Goal: Task Accomplishment & Management: Complete application form

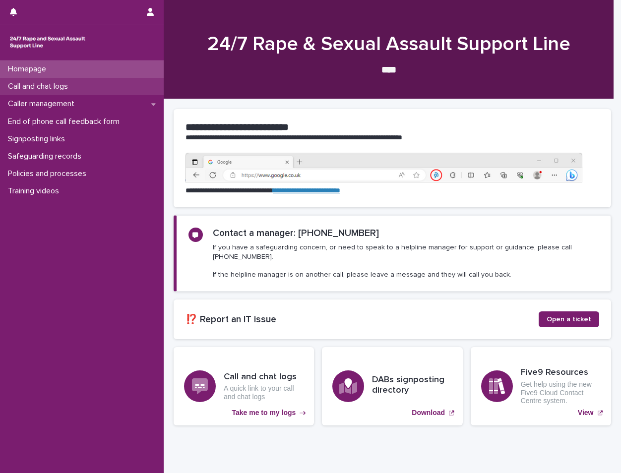
click at [65, 91] on p "Call and chat logs" at bounding box center [40, 86] width 72 height 9
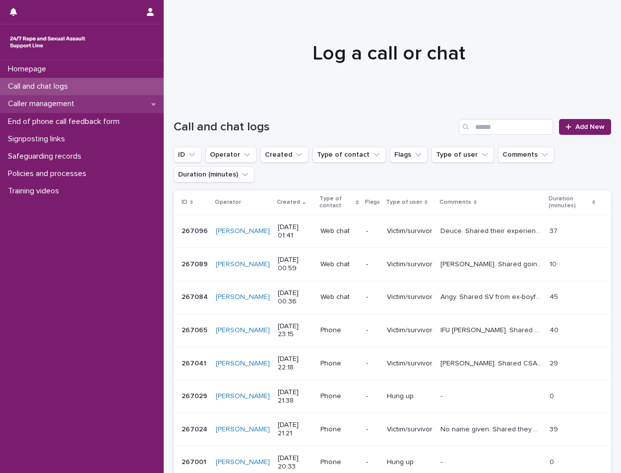
click at [103, 103] on div "Caller management" at bounding box center [82, 103] width 164 height 17
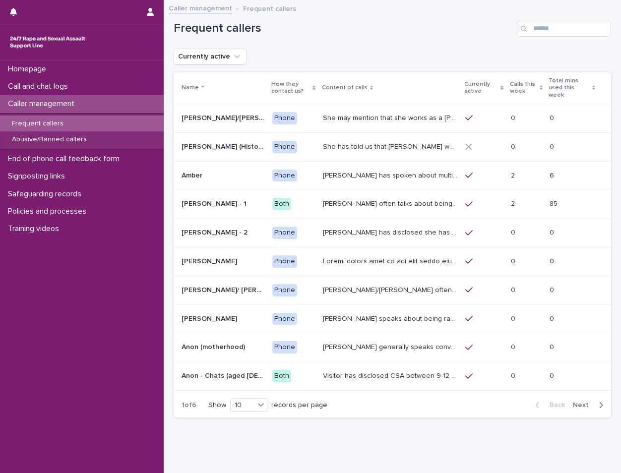
click at [569, 401] on button "Next" at bounding box center [590, 405] width 42 height 9
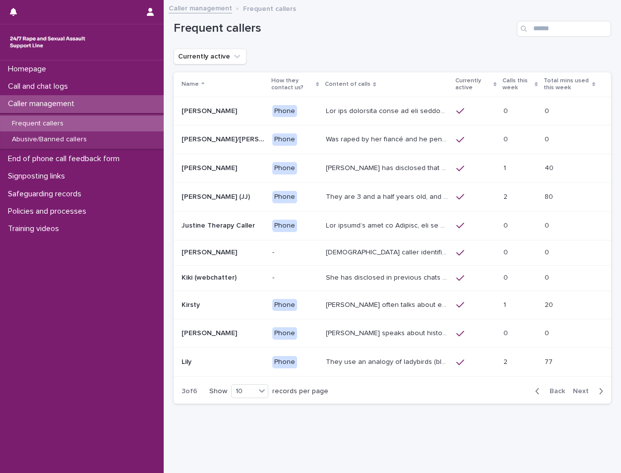
click at [566, 397] on div "Back Next" at bounding box center [569, 391] width 84 height 25
click at [573, 392] on span "Next" at bounding box center [584, 391] width 22 height 7
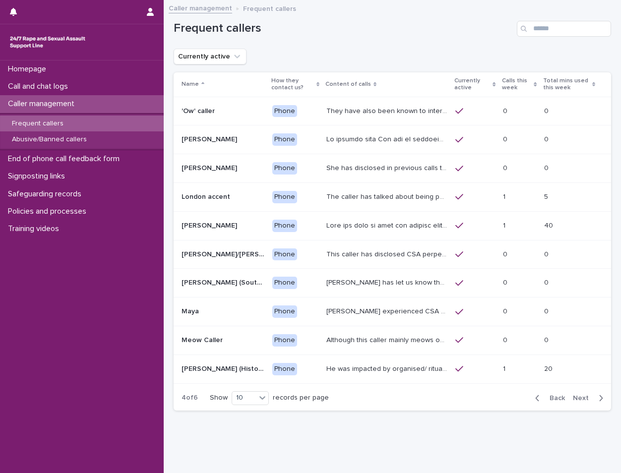
click at [403, 369] on p "He was impacted by organised/ ritual [MEDICAL_DATA] and was sexually abused by …" at bounding box center [387, 368] width 123 height 10
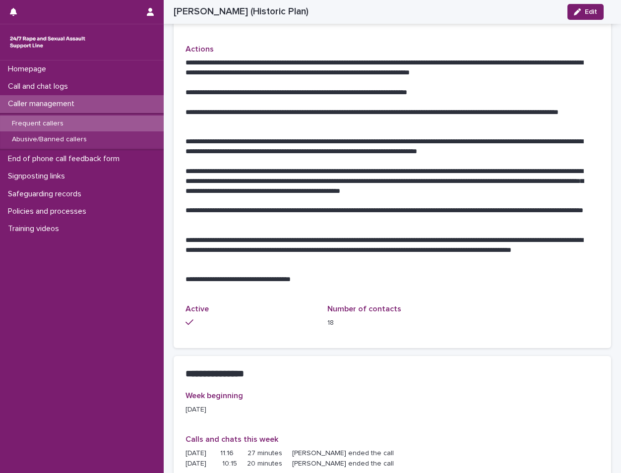
scroll to position [446, 0]
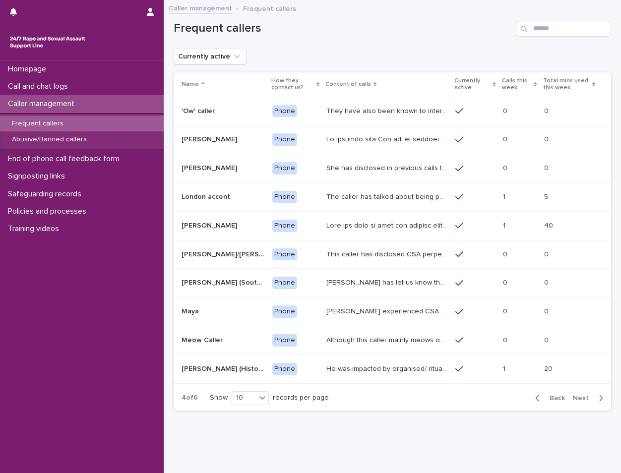
click at [574, 395] on span "Next" at bounding box center [584, 398] width 22 height 7
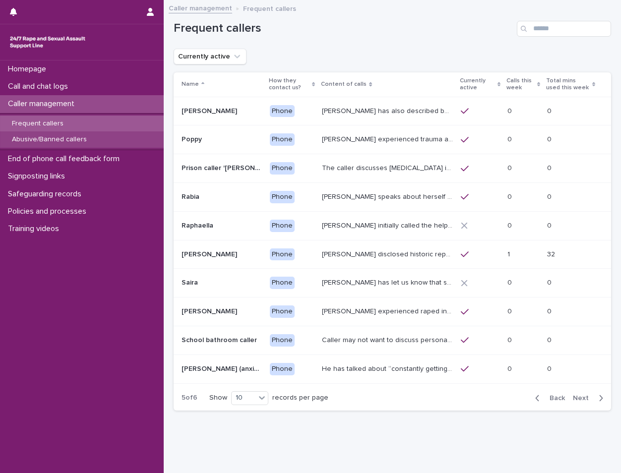
click at [56, 132] on div "Abusive/Banned callers" at bounding box center [82, 139] width 164 height 16
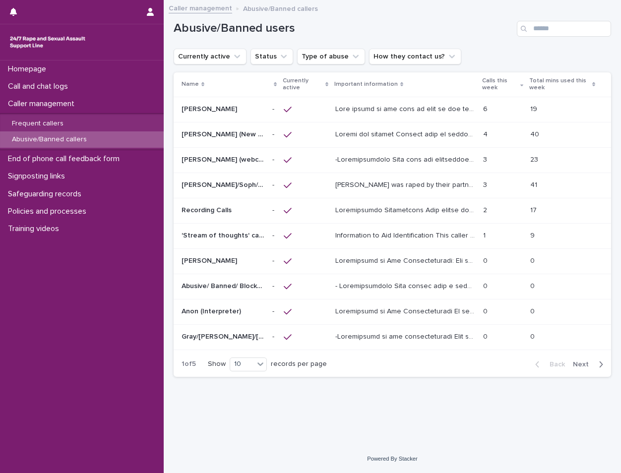
click at [387, 132] on p at bounding box center [406, 133] width 142 height 10
click at [63, 123] on p "Frequent callers" at bounding box center [37, 123] width 67 height 8
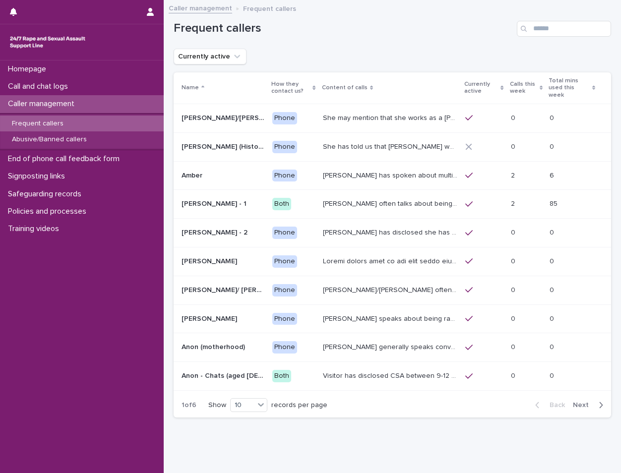
click at [573, 402] on span "Next" at bounding box center [584, 405] width 22 height 7
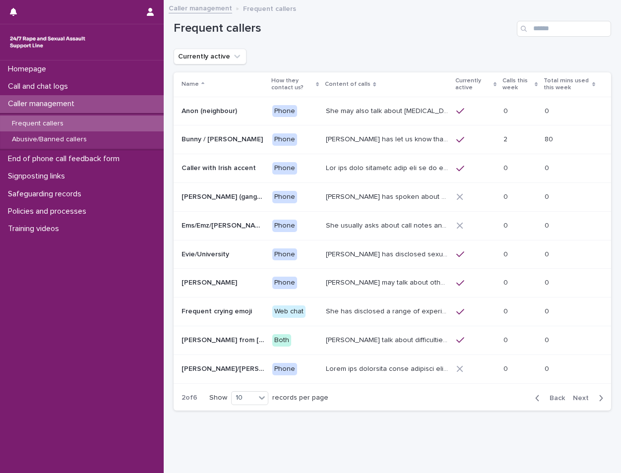
click at [573, 395] on span "Next" at bounding box center [584, 398] width 22 height 7
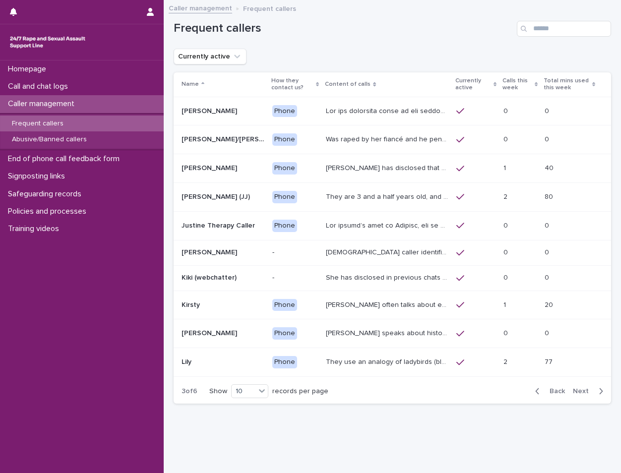
click at [569, 395] on button "Next" at bounding box center [590, 391] width 42 height 9
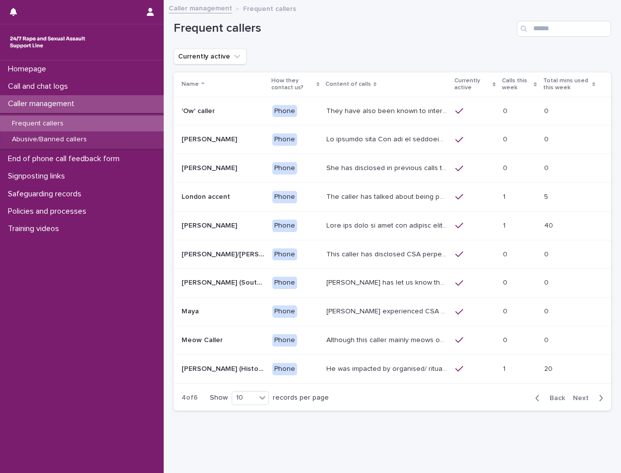
click at [376, 233] on div at bounding box center [386, 226] width 121 height 16
click at [227, 61] on button "Currently active" at bounding box center [210, 57] width 73 height 16
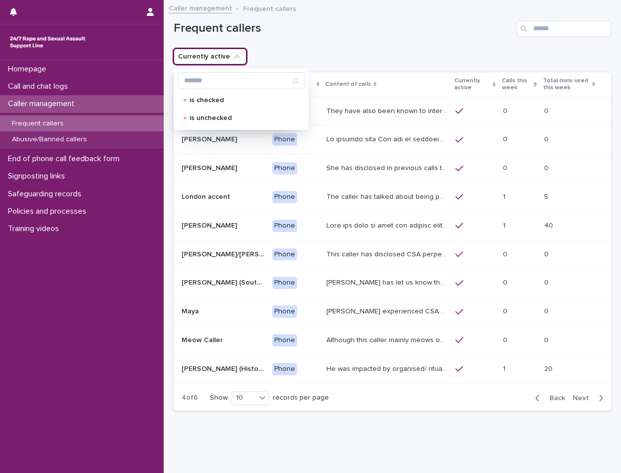
click at [361, 52] on div "Currently active is checked is unchecked" at bounding box center [392, 57] width 437 height 16
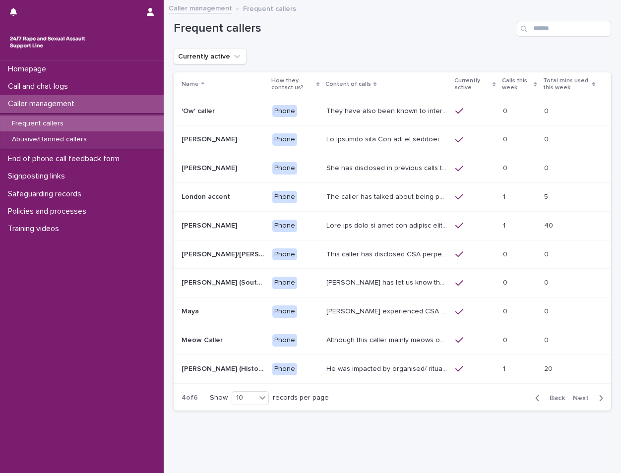
click at [525, 89] on div "Calls this week" at bounding box center [519, 84] width 35 height 18
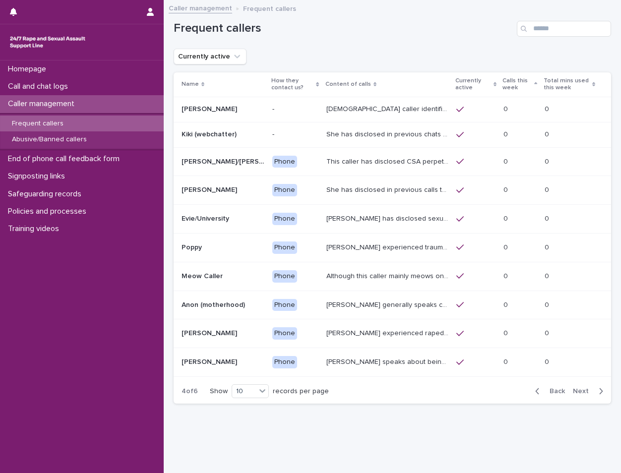
click at [534, 84] on icon at bounding box center [535, 83] width 3 height 2
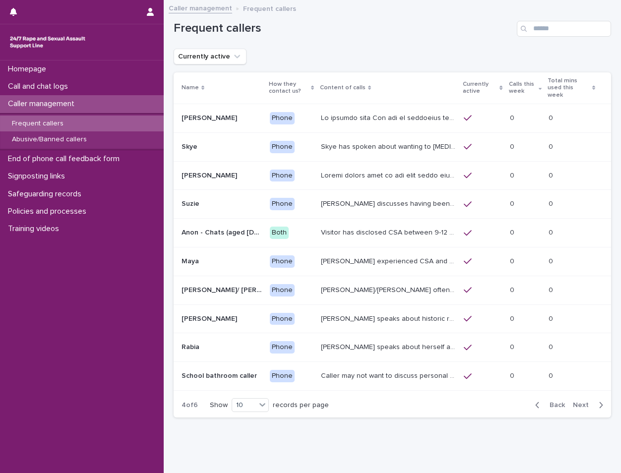
click at [521, 87] on p "Calls this week" at bounding box center [522, 88] width 27 height 18
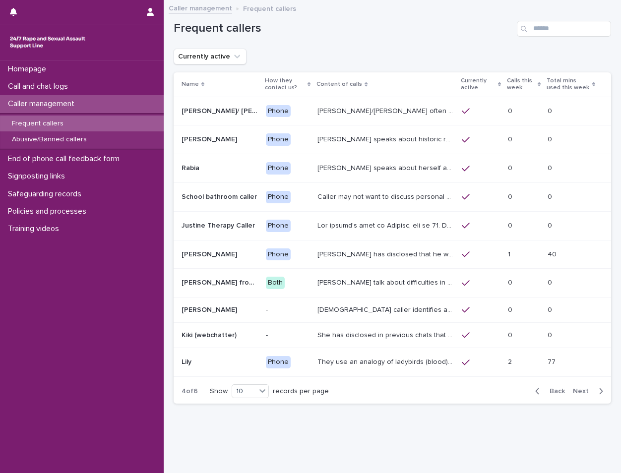
click at [498, 85] on icon at bounding box center [499, 84] width 3 height 5
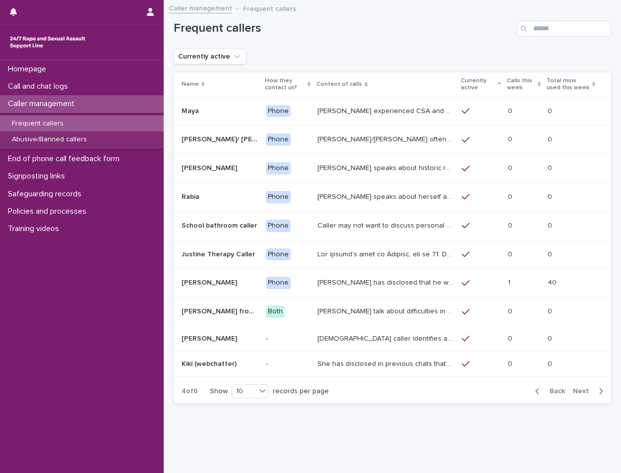
click at [498, 85] on icon at bounding box center [499, 84] width 3 height 5
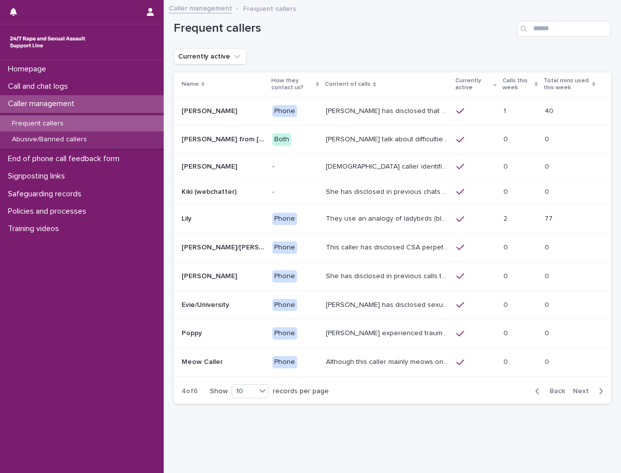
click at [592, 86] on icon at bounding box center [593, 84] width 3 height 5
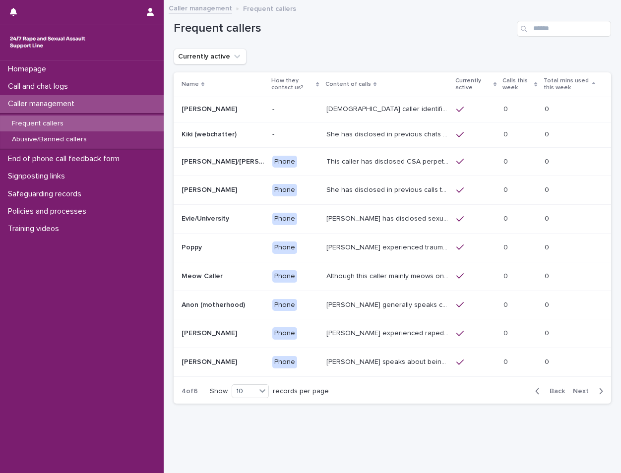
click at [592, 86] on icon at bounding box center [593, 84] width 3 height 5
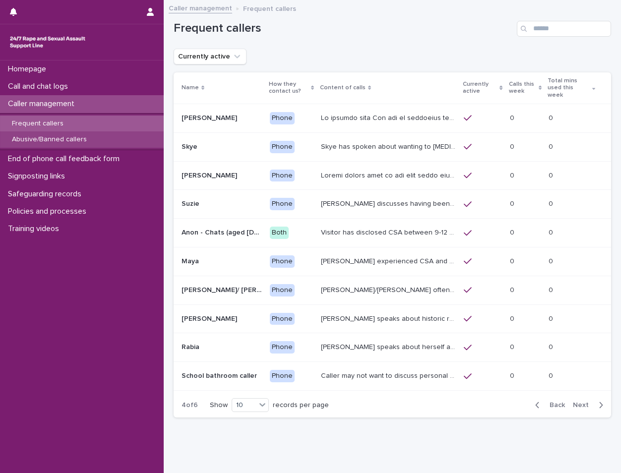
click at [79, 138] on p "Abusive/Banned callers" at bounding box center [49, 139] width 91 height 8
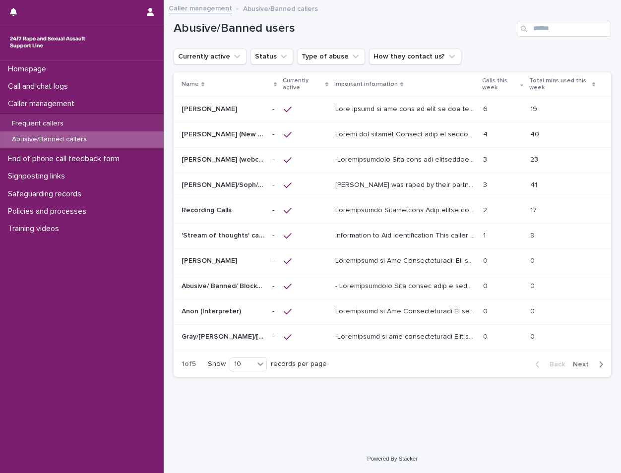
click at [86, 122] on div "Frequent callers" at bounding box center [82, 124] width 164 height 16
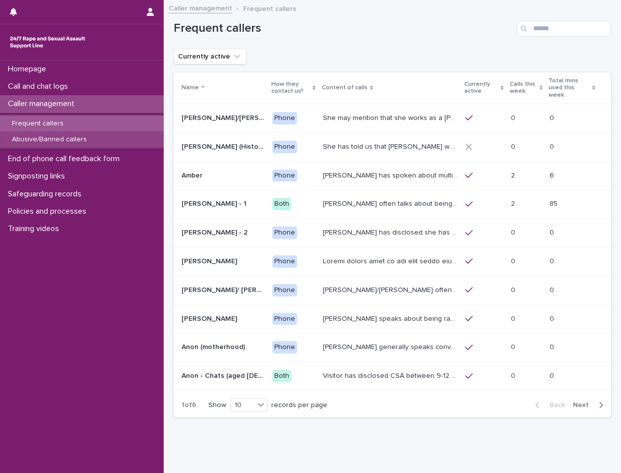
click at [84, 131] on div "Abusive/Banned callers" at bounding box center [82, 139] width 164 height 16
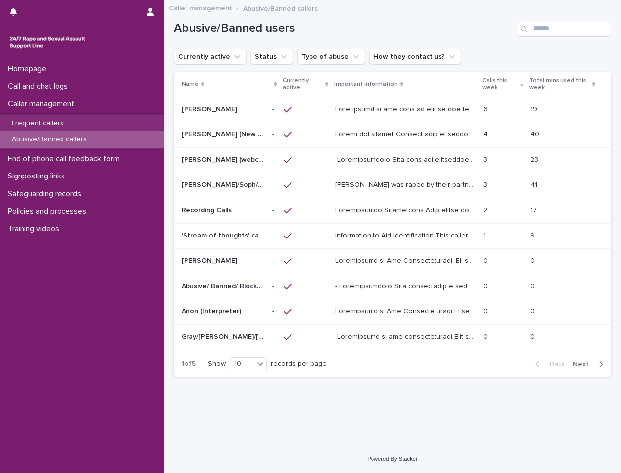
click at [103, 114] on div "Frequent callers Abusive/Banned callers" at bounding box center [82, 132] width 164 height 38
click at [98, 116] on div "Frequent callers" at bounding box center [82, 124] width 164 height 16
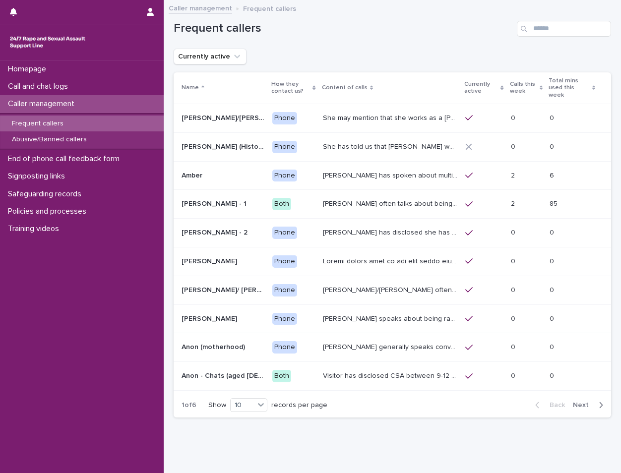
click at [525, 88] on div "Calls this week" at bounding box center [526, 88] width 33 height 18
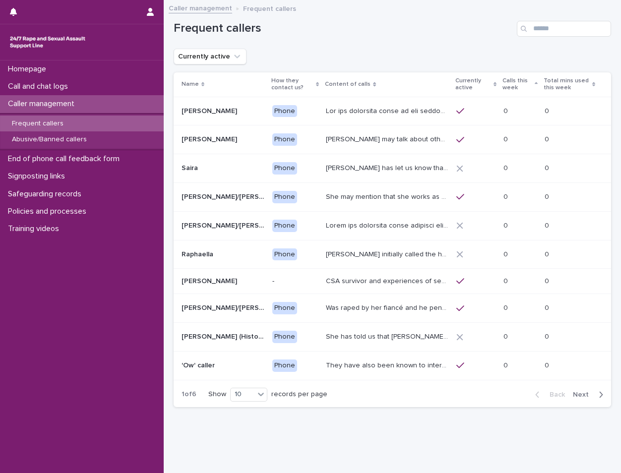
click at [531, 85] on div "Calls this week" at bounding box center [519, 84] width 35 height 18
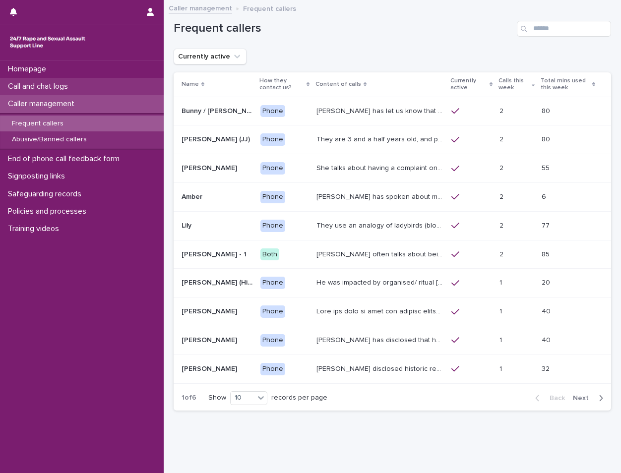
click at [78, 92] on div "Call and chat logs" at bounding box center [82, 86] width 164 height 17
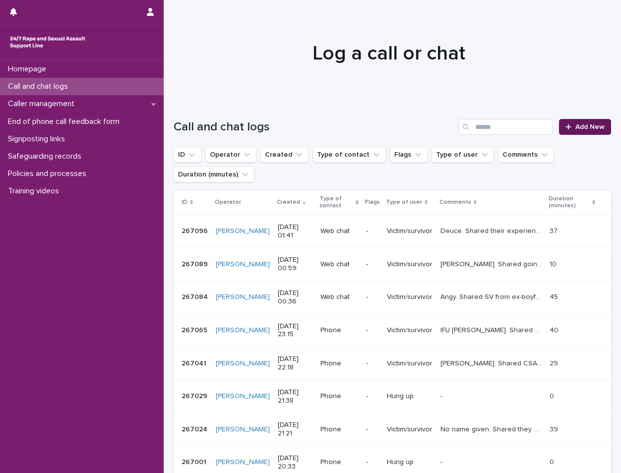
click at [579, 128] on span "Add New" at bounding box center [589, 126] width 29 height 7
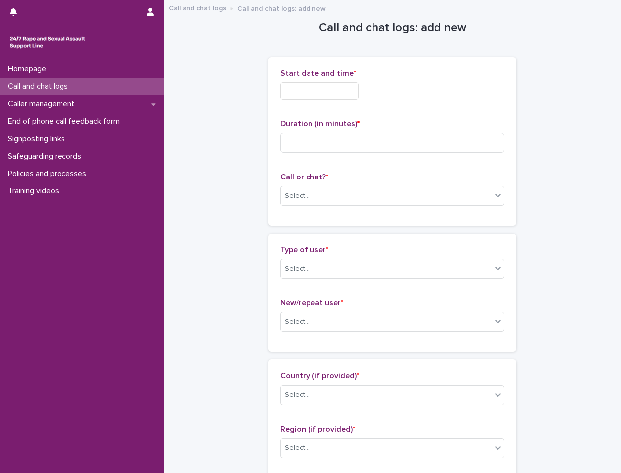
click at [344, 97] on input "text" at bounding box center [319, 90] width 78 height 17
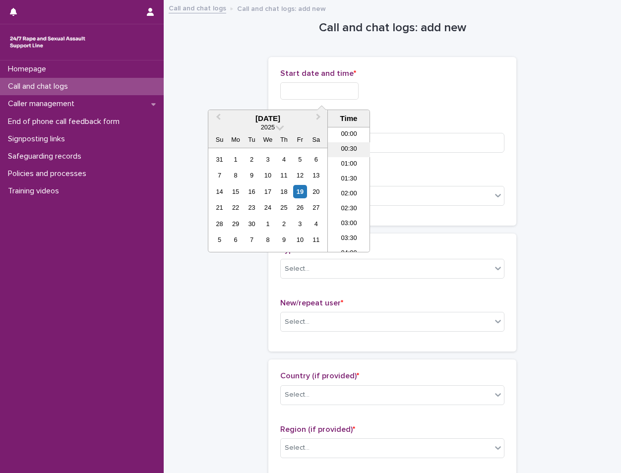
click at [348, 147] on li "00:30" at bounding box center [349, 149] width 42 height 15
type input "**********"
click at [334, 144] on input at bounding box center [392, 143] width 224 height 20
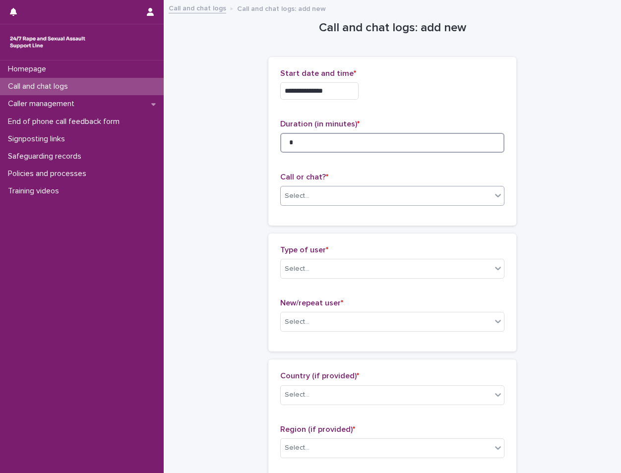
type input "*"
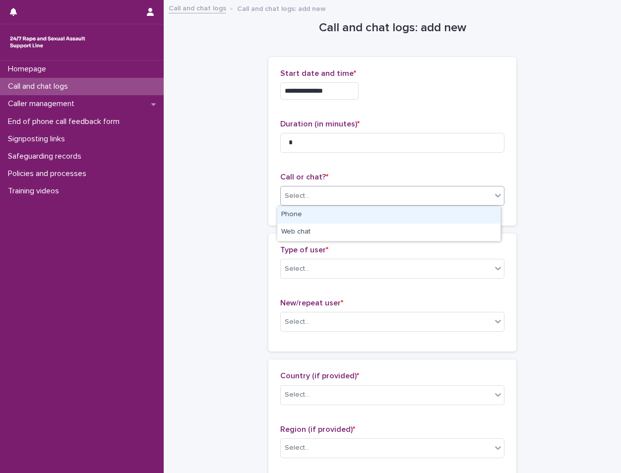
click at [326, 191] on div "Select..." at bounding box center [386, 196] width 211 height 16
click at [318, 217] on div "Phone" at bounding box center [388, 214] width 223 height 17
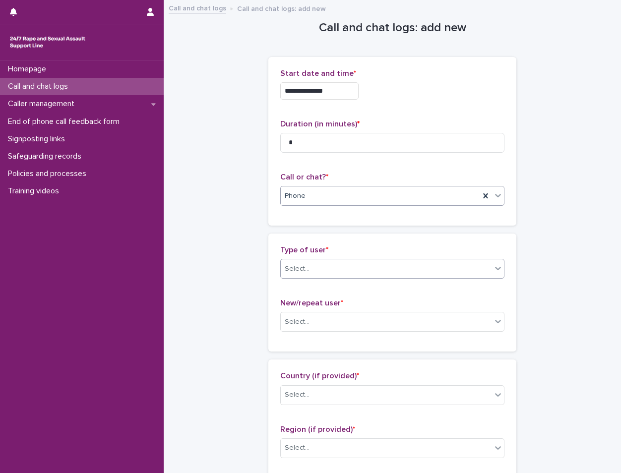
click at [326, 267] on div "Select..." at bounding box center [386, 269] width 211 height 16
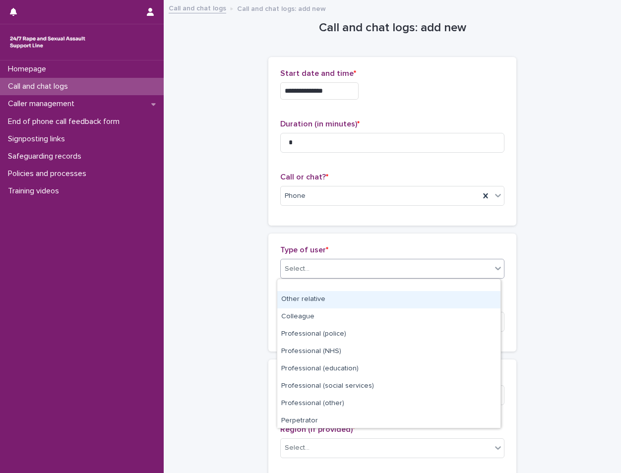
scroll to position [112, 0]
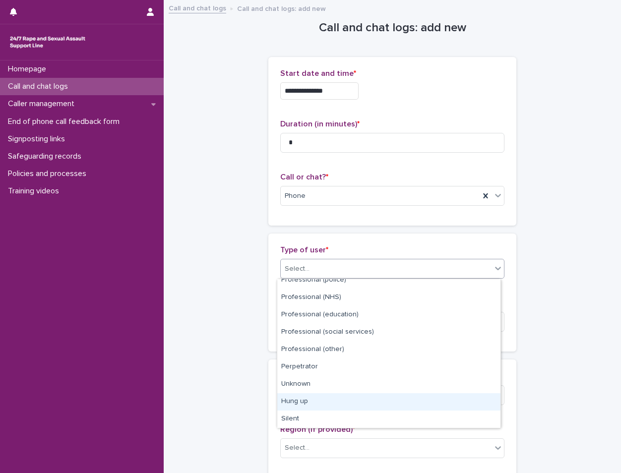
click at [333, 399] on div "Hung up" at bounding box center [388, 401] width 223 height 17
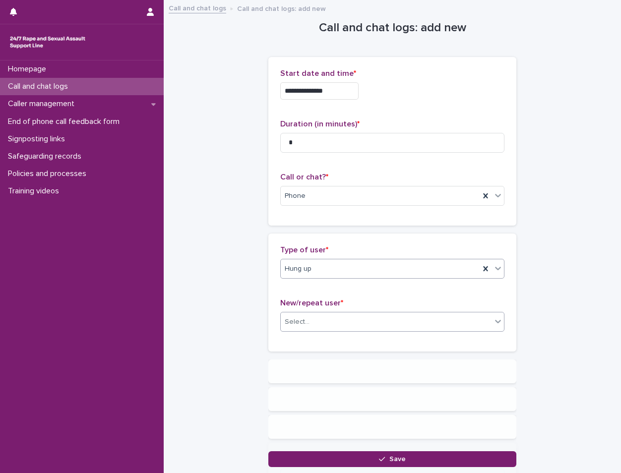
click at [332, 318] on div "Select..." at bounding box center [386, 322] width 211 height 16
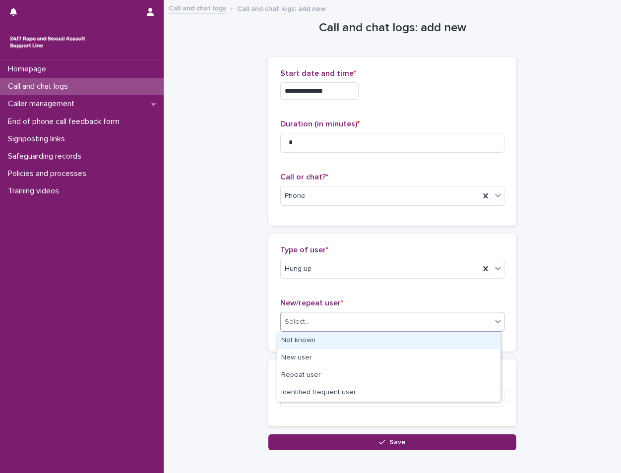
click at [342, 340] on div "Not known" at bounding box center [388, 340] width 223 height 17
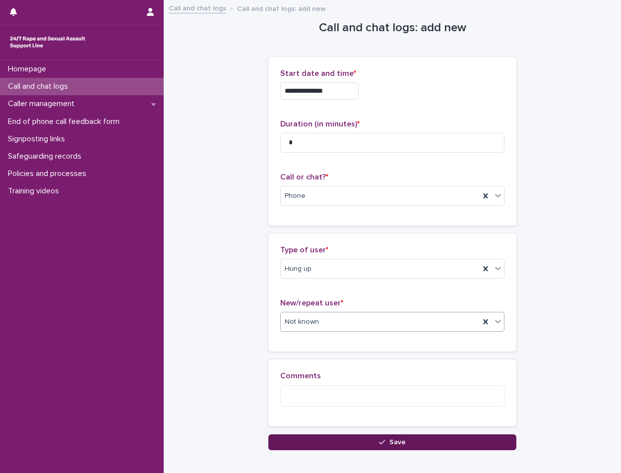
click at [410, 439] on button "Save" at bounding box center [392, 442] width 248 height 16
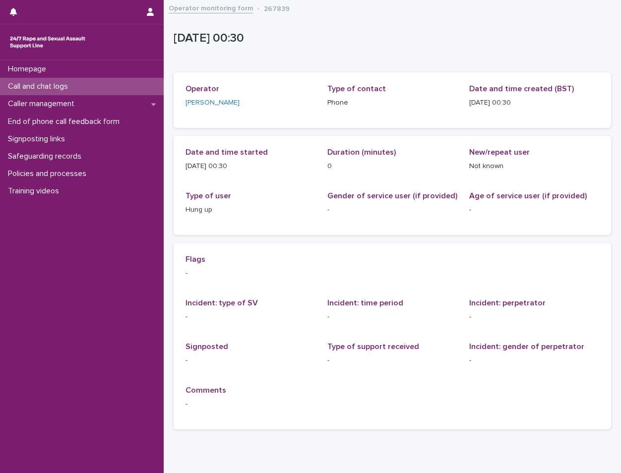
click at [128, 82] on div "Call and chat logs" at bounding box center [82, 86] width 164 height 17
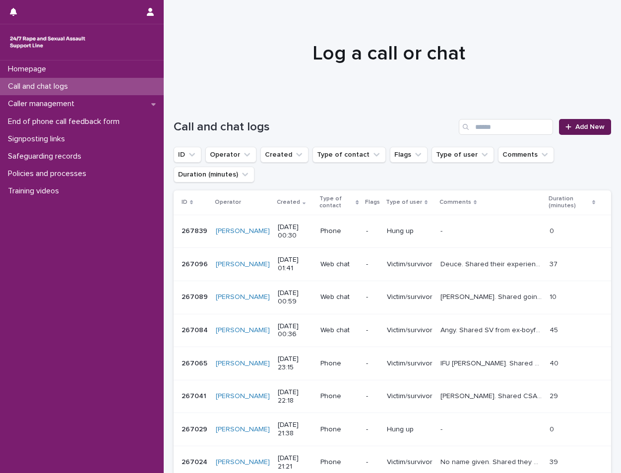
click at [575, 128] on span "Add New" at bounding box center [589, 126] width 29 height 7
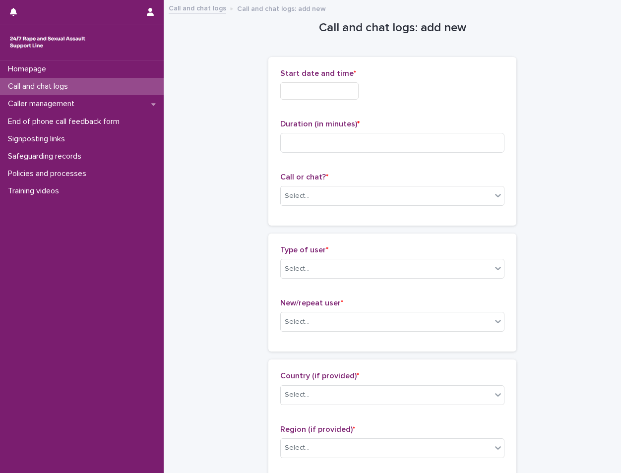
click at [311, 97] on input "text" at bounding box center [319, 90] width 78 height 17
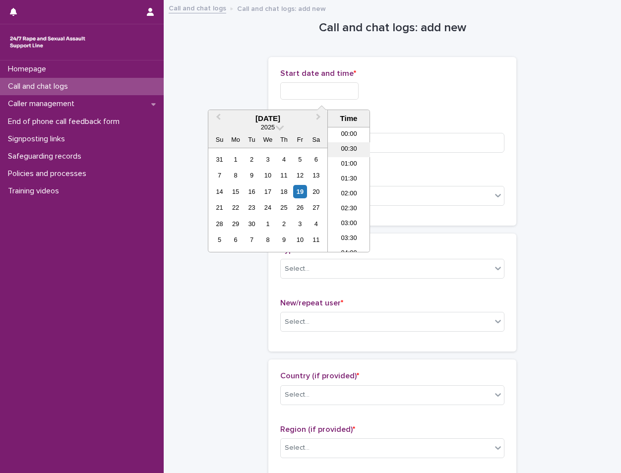
click at [350, 145] on li "00:30" at bounding box center [349, 149] width 42 height 15
click at [342, 88] on input "**********" at bounding box center [319, 90] width 78 height 17
type input "**********"
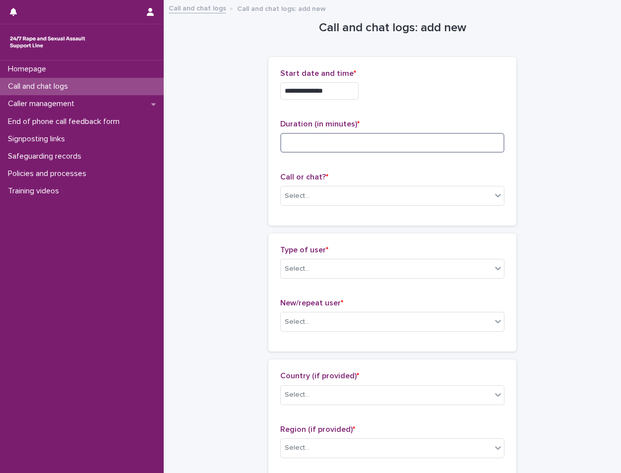
click at [401, 135] on input at bounding box center [392, 143] width 224 height 20
type input "*"
click at [321, 193] on div "Select..." at bounding box center [386, 196] width 211 height 16
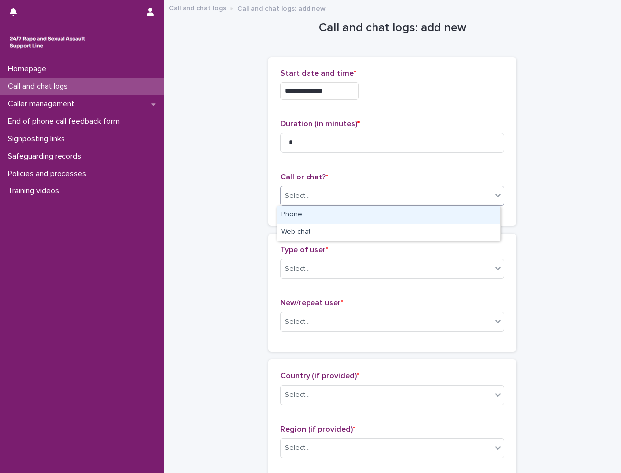
click at [327, 214] on div "Phone" at bounding box center [388, 214] width 223 height 17
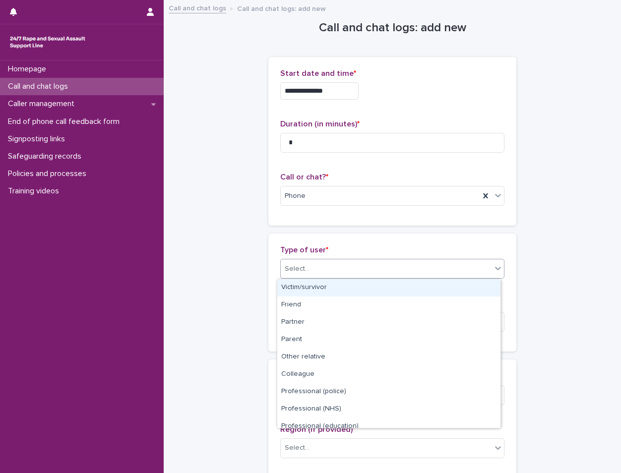
click at [337, 273] on div "Select..." at bounding box center [386, 269] width 211 height 16
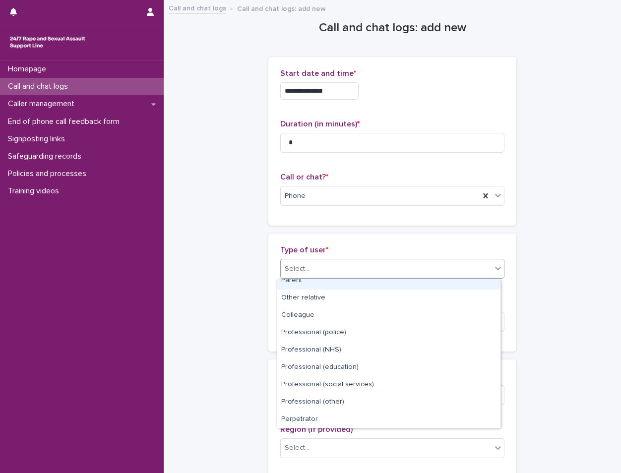
scroll to position [112, 0]
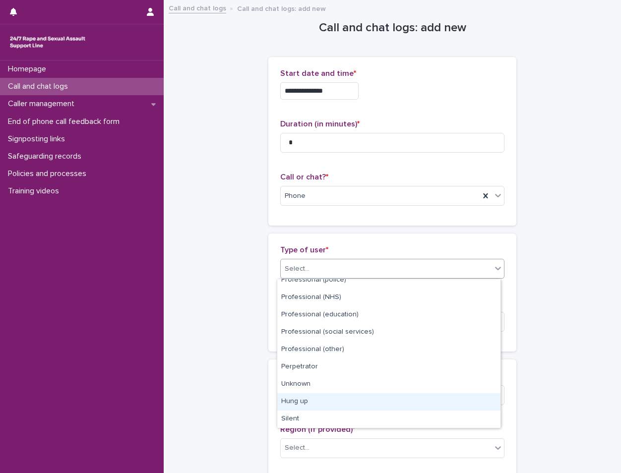
click at [333, 406] on div "Hung up" at bounding box center [388, 401] width 223 height 17
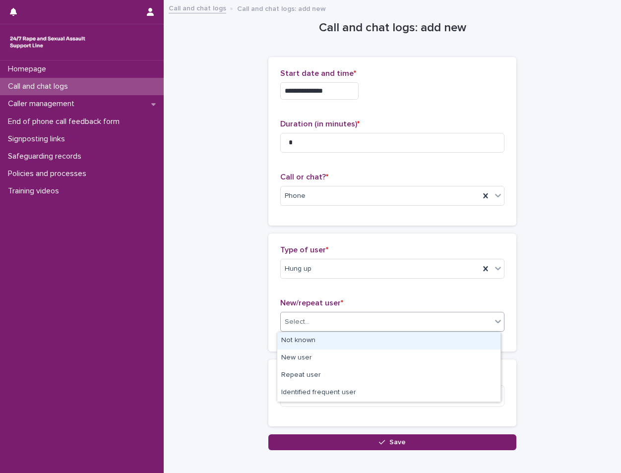
click at [343, 318] on div "Select..." at bounding box center [386, 322] width 211 height 16
click at [349, 344] on div "Not known" at bounding box center [388, 340] width 223 height 17
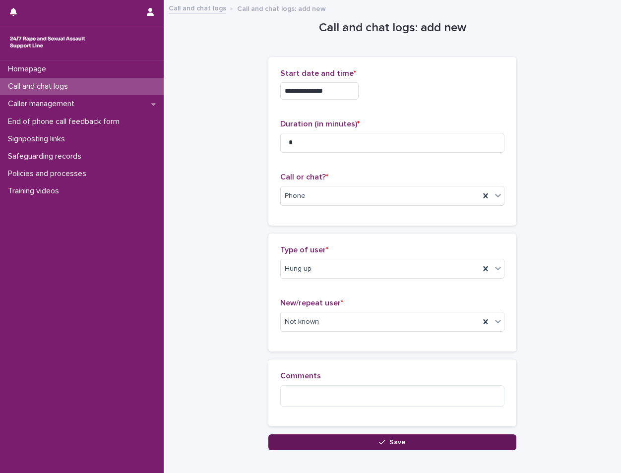
click at [405, 438] on button "Save" at bounding box center [392, 442] width 248 height 16
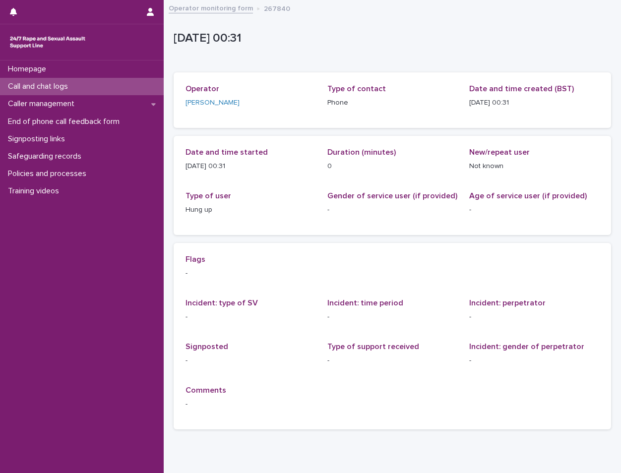
click at [87, 91] on div "Call and chat logs" at bounding box center [82, 86] width 164 height 17
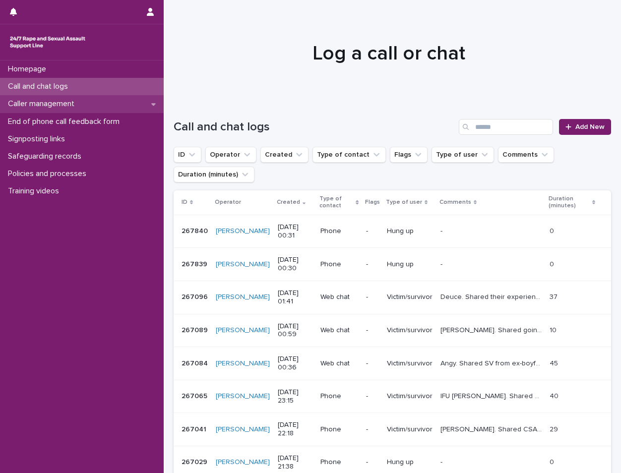
click at [97, 109] on div "Caller management" at bounding box center [82, 103] width 164 height 17
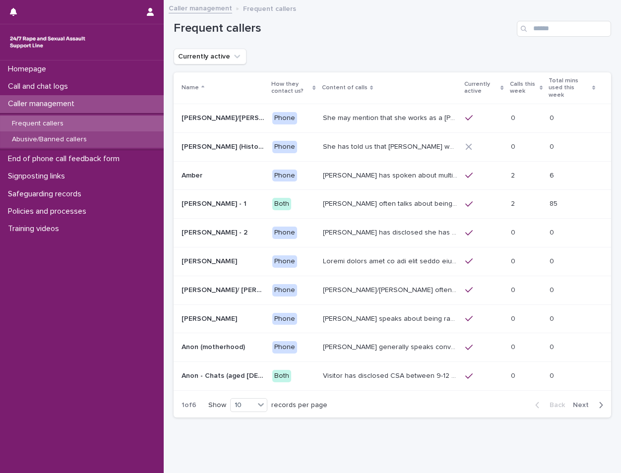
click at [98, 134] on div "Abusive/Banned callers" at bounding box center [82, 139] width 164 height 16
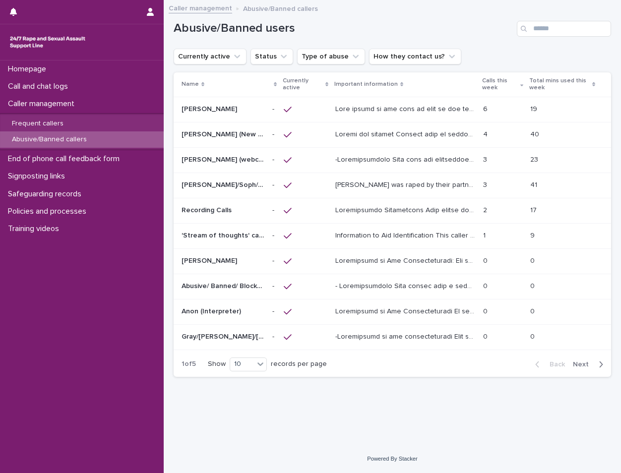
click at [432, 135] on p at bounding box center [406, 133] width 142 height 10
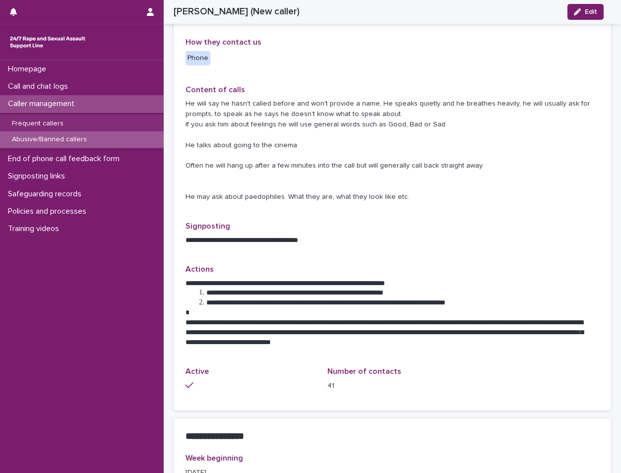
scroll to position [397, 0]
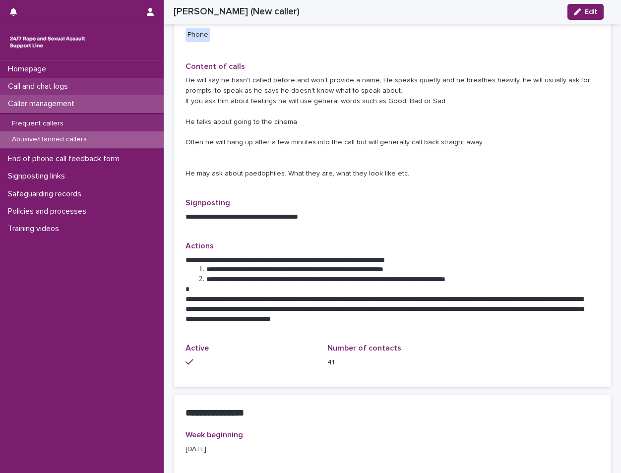
click at [91, 92] on div "Call and chat logs" at bounding box center [82, 86] width 164 height 17
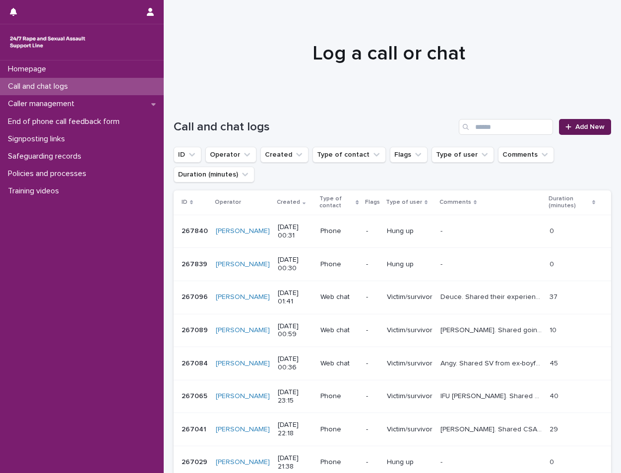
click at [584, 126] on span "Add New" at bounding box center [589, 126] width 29 height 7
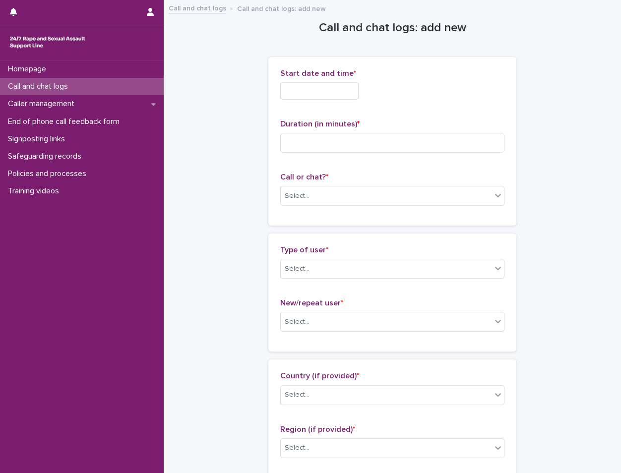
click at [301, 94] on input "text" at bounding box center [319, 90] width 78 height 17
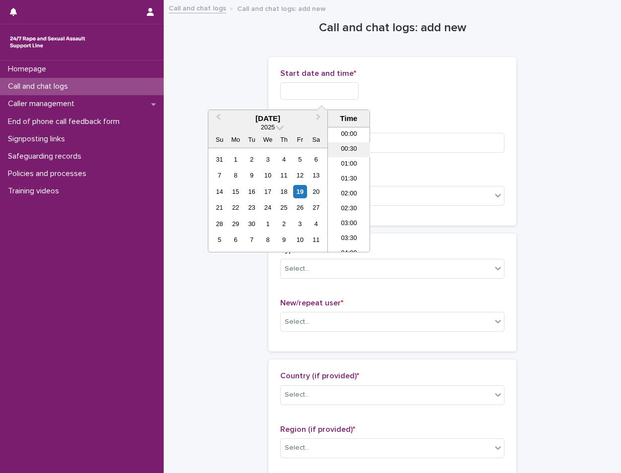
click at [350, 148] on li "00:30" at bounding box center [349, 149] width 42 height 15
click at [343, 89] on input "**********" at bounding box center [319, 90] width 78 height 17
type input "**********"
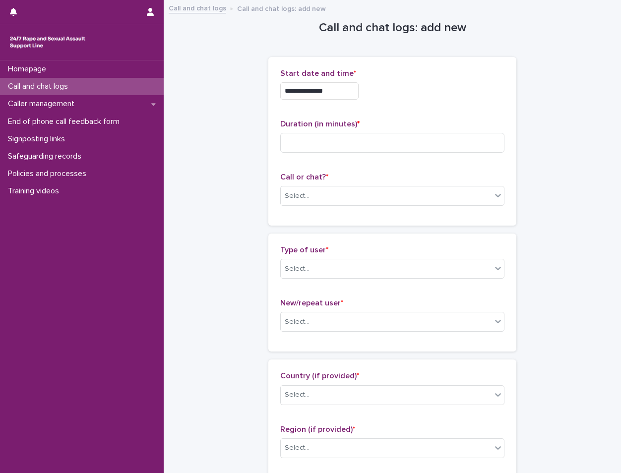
click at [401, 91] on div "**********" at bounding box center [392, 90] width 224 height 17
click at [345, 145] on input at bounding box center [392, 143] width 224 height 20
type input "**"
click at [343, 207] on div "Call or chat? * Select..." at bounding box center [392, 193] width 224 height 41
click at [343, 200] on div "Select..." at bounding box center [386, 196] width 211 height 16
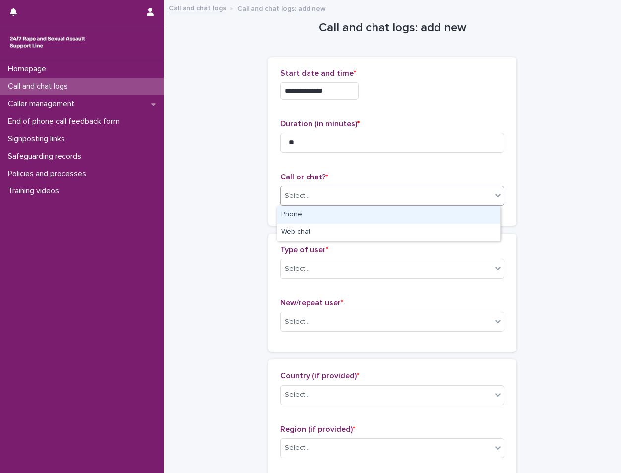
click at [331, 218] on div "Phone" at bounding box center [388, 214] width 223 height 17
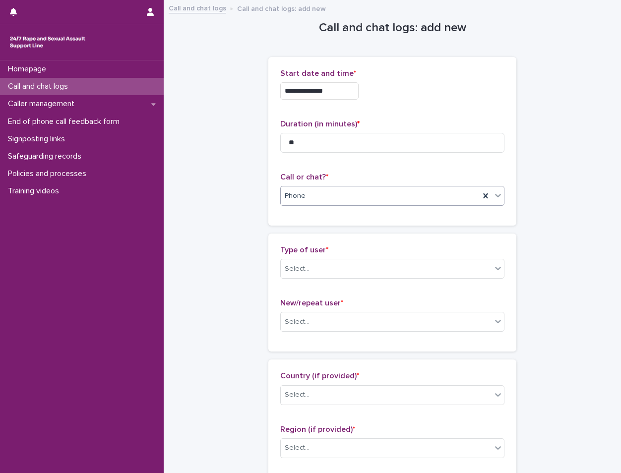
scroll to position [50, 0]
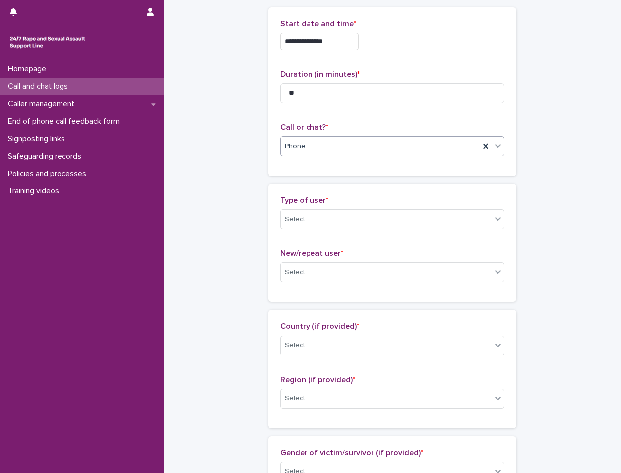
click at [331, 218] on div "Select..." at bounding box center [386, 219] width 211 height 16
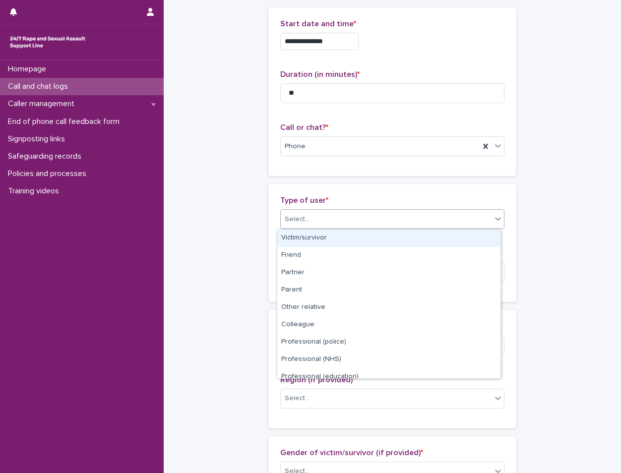
click at [323, 233] on div "Victim/survivor" at bounding box center [388, 238] width 223 height 17
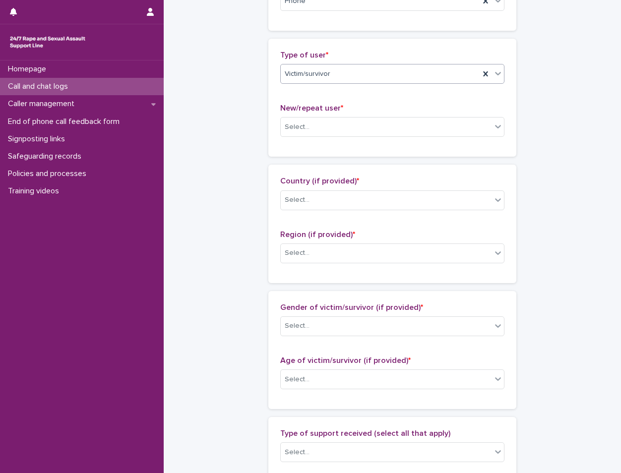
scroll to position [198, 0]
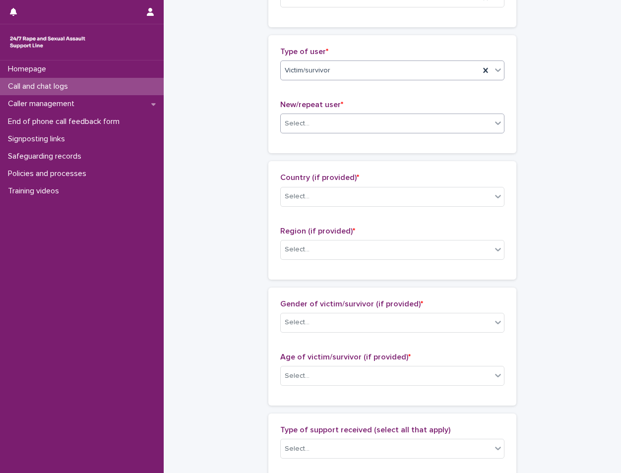
click at [342, 133] on body "**********" at bounding box center [310, 236] width 621 height 473
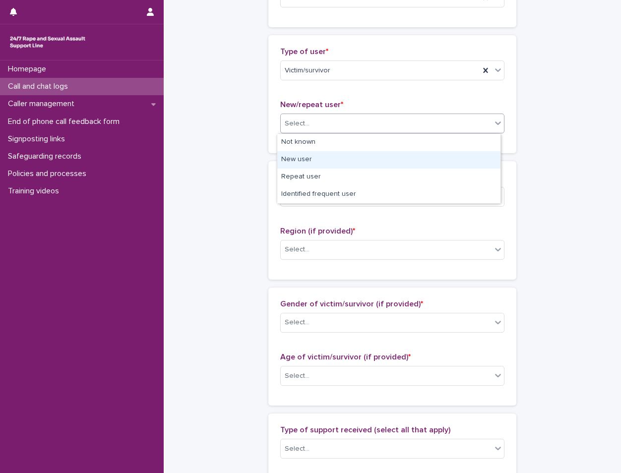
drag, startPoint x: 336, startPoint y: 148, endPoint x: 333, endPoint y: 156, distance: 8.2
click at [333, 156] on div "New user" at bounding box center [388, 159] width 223 height 17
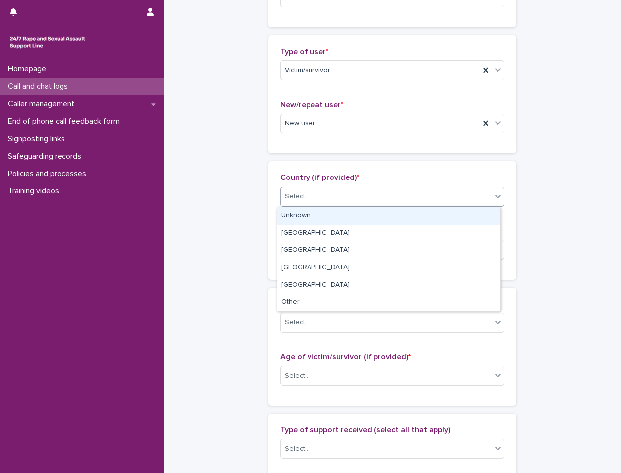
click at [327, 192] on div "Select..." at bounding box center [386, 196] width 211 height 16
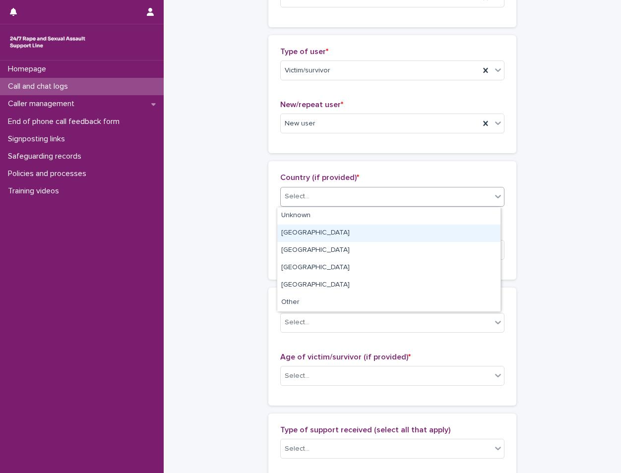
click at [321, 228] on div "[GEOGRAPHIC_DATA]" at bounding box center [388, 233] width 223 height 17
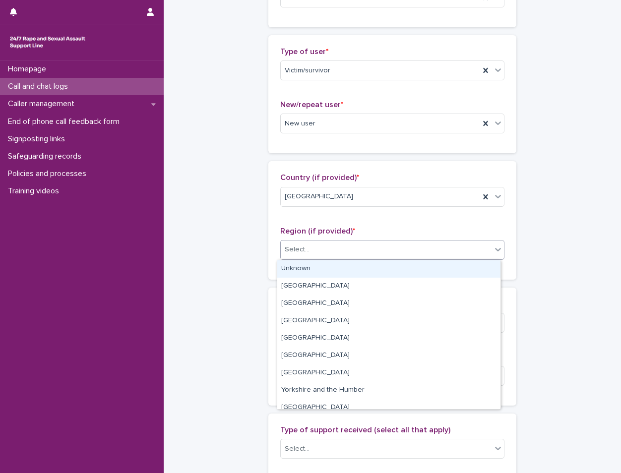
click at [329, 247] on div "Select..." at bounding box center [386, 249] width 211 height 16
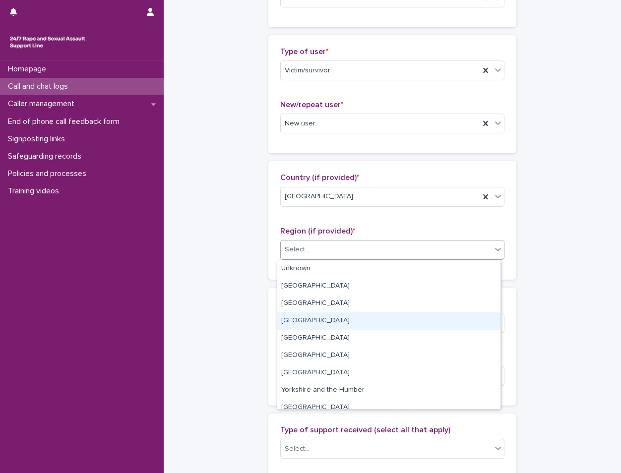
click at [347, 320] on div "[GEOGRAPHIC_DATA]" at bounding box center [388, 320] width 223 height 17
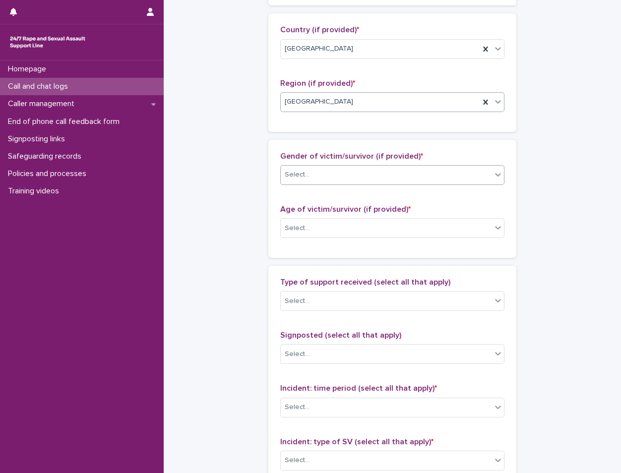
scroll to position [347, 0]
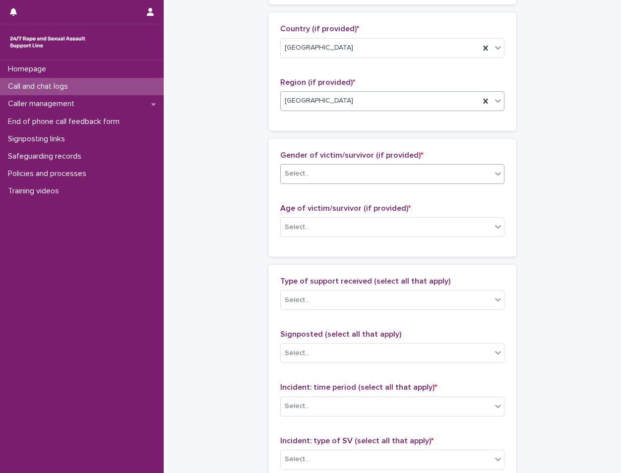
click at [321, 169] on div "Select..." at bounding box center [386, 174] width 211 height 16
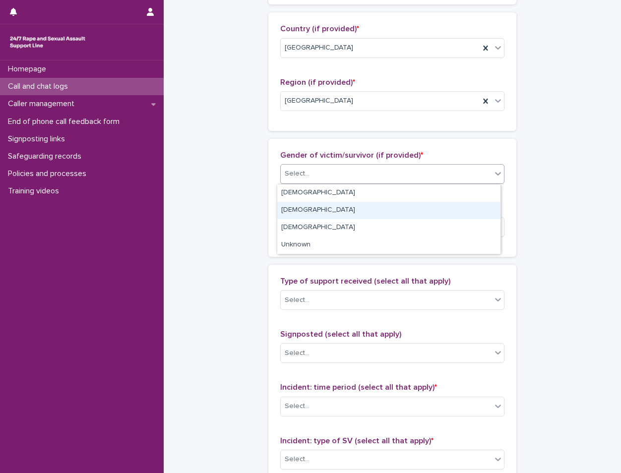
click at [312, 211] on div "[DEMOGRAPHIC_DATA]" at bounding box center [388, 210] width 223 height 17
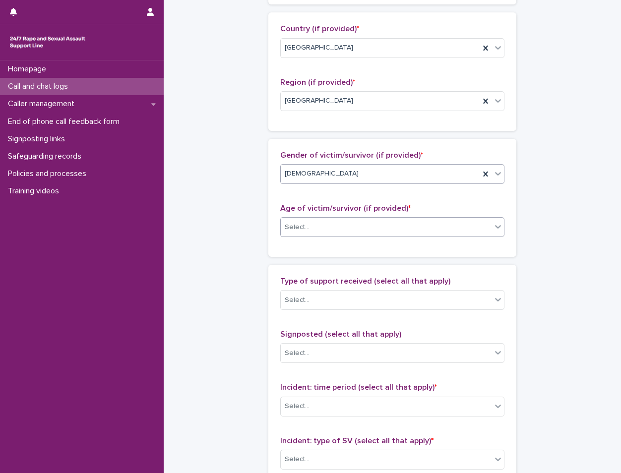
click at [315, 225] on div "Select..." at bounding box center [386, 227] width 211 height 16
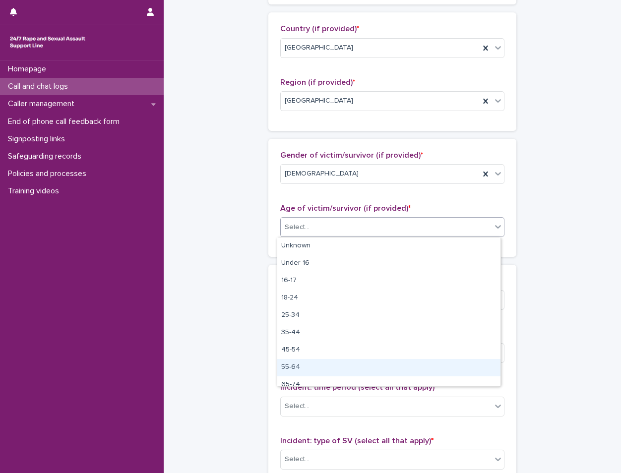
click at [312, 366] on div "55-64" at bounding box center [388, 367] width 223 height 17
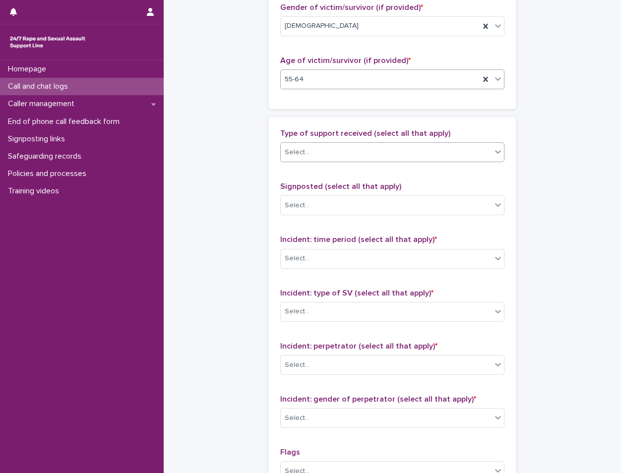
scroll to position [496, 0]
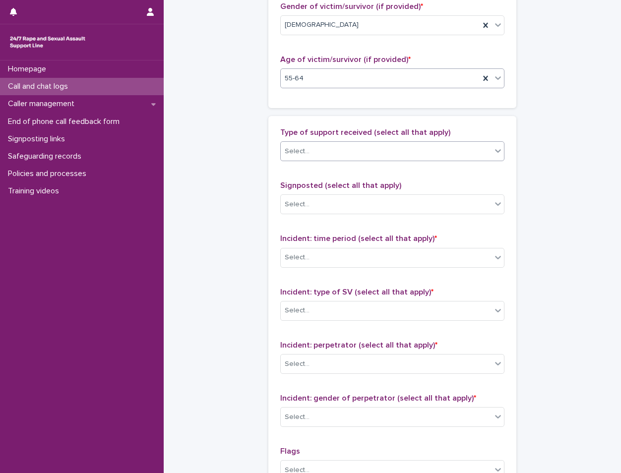
click at [327, 142] on div "Select..." at bounding box center [392, 151] width 224 height 20
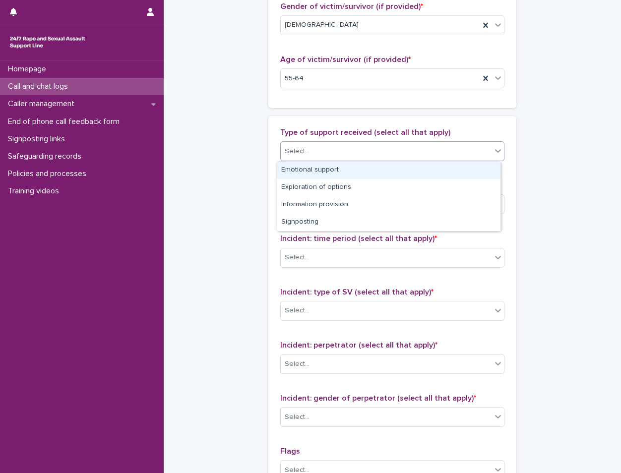
click at [318, 174] on div "Emotional support" at bounding box center [388, 170] width 223 height 17
click at [372, 147] on div "Emotional support" at bounding box center [380, 151] width 199 height 17
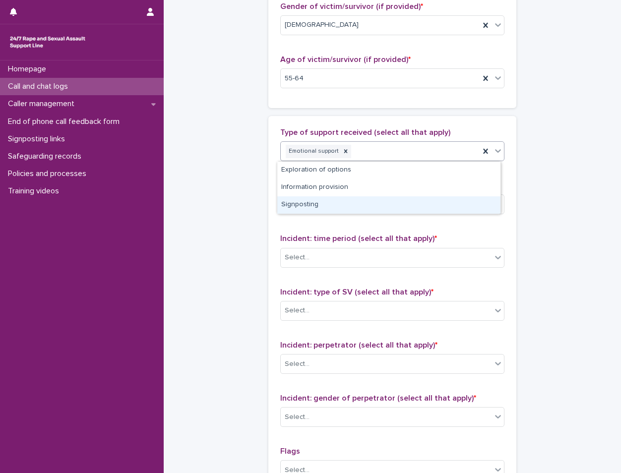
click at [328, 213] on div "Signposting" at bounding box center [388, 204] width 223 height 17
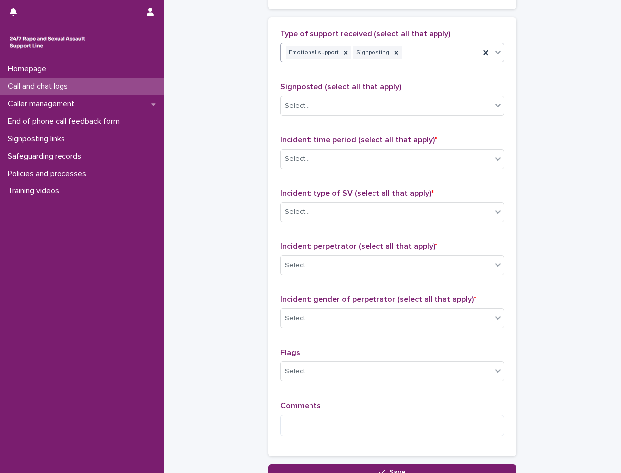
scroll to position [595, 0]
click at [312, 113] on div "Select..." at bounding box center [386, 105] width 211 height 16
click at [318, 110] on div "Select..." at bounding box center [386, 105] width 211 height 16
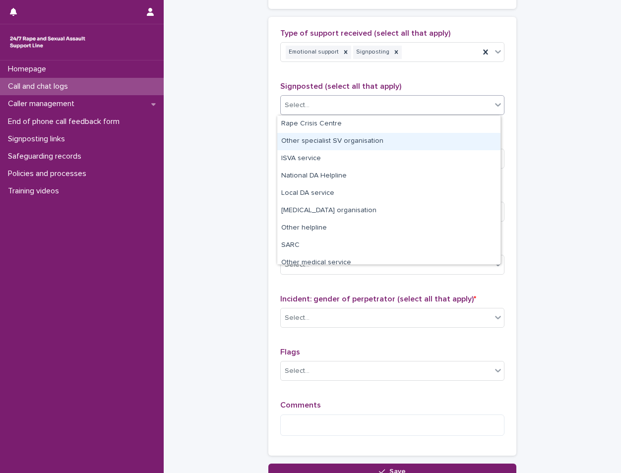
click at [325, 140] on div "Other specialist SV organisation" at bounding box center [388, 141] width 223 height 17
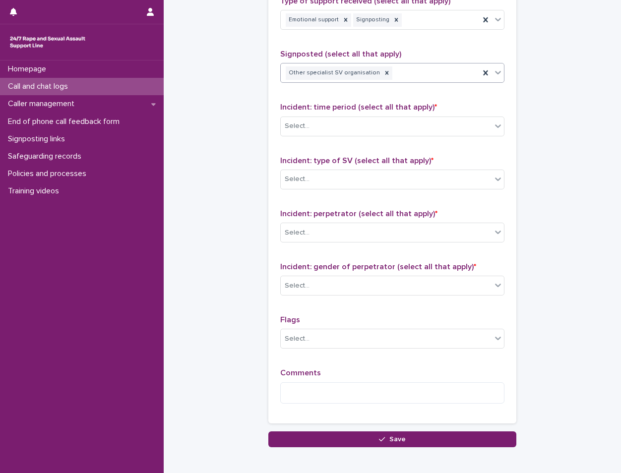
scroll to position [645, 0]
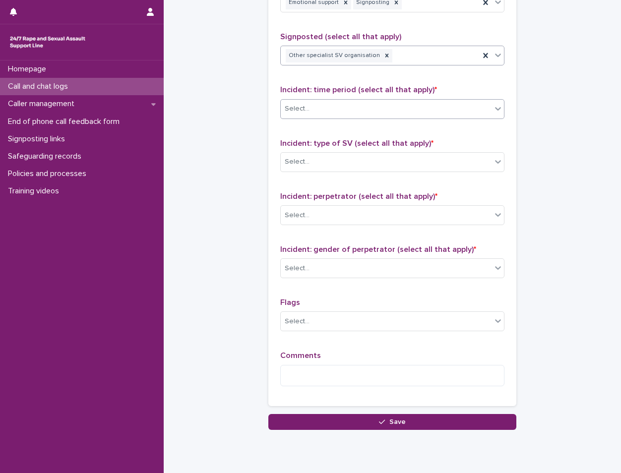
click at [316, 111] on div "Select..." at bounding box center [386, 109] width 211 height 16
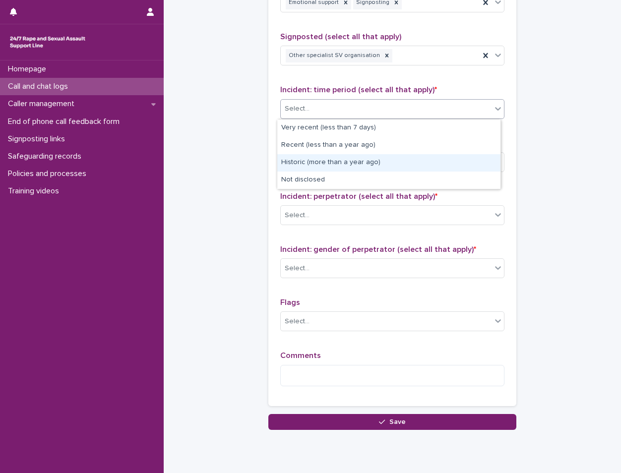
click at [314, 161] on div "Historic (more than a year ago)" at bounding box center [388, 162] width 223 height 17
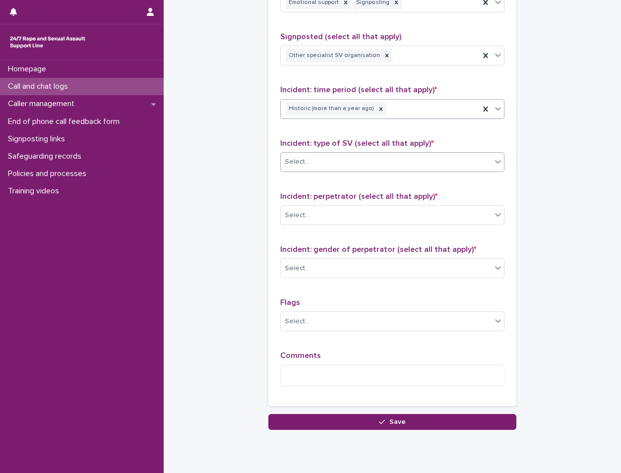
click at [317, 160] on div "Select..." at bounding box center [386, 162] width 211 height 16
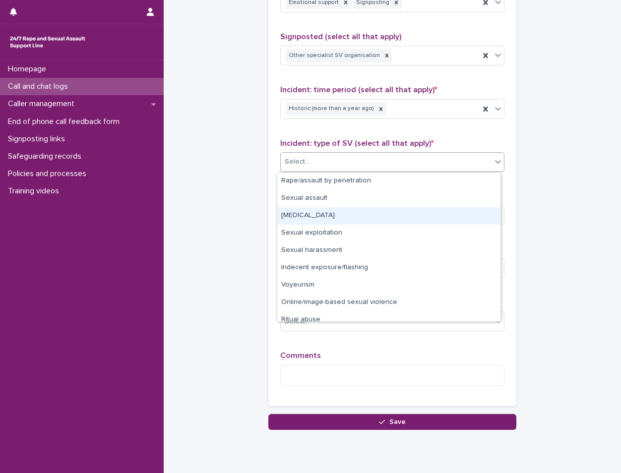
click at [345, 216] on div "[MEDICAL_DATA]" at bounding box center [388, 215] width 223 height 17
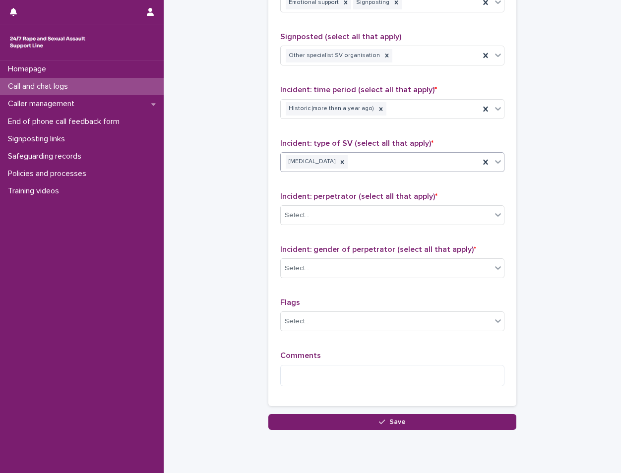
scroll to position [679, 0]
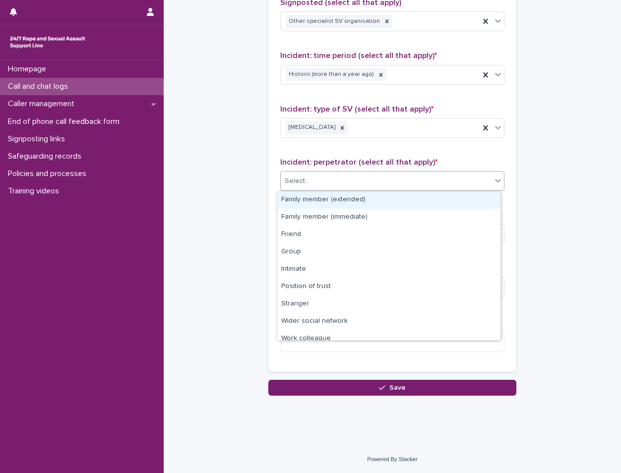
click at [317, 175] on div "Select..." at bounding box center [386, 181] width 211 height 16
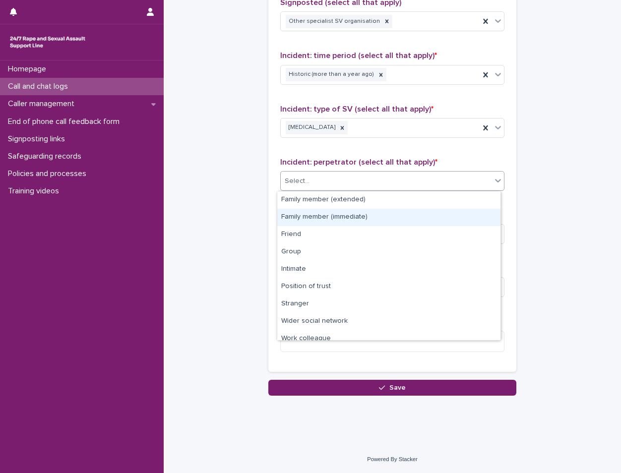
click at [351, 209] on div "Family member (immediate)" at bounding box center [388, 217] width 223 height 17
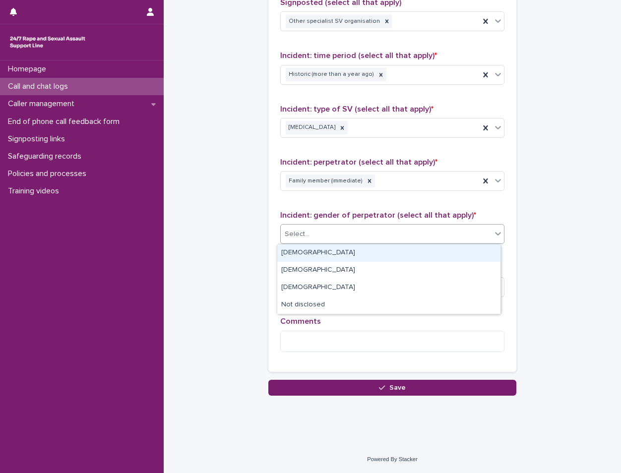
click at [345, 241] on div "Select..." at bounding box center [386, 234] width 211 height 16
click at [338, 250] on div "[DEMOGRAPHIC_DATA]" at bounding box center [388, 252] width 223 height 17
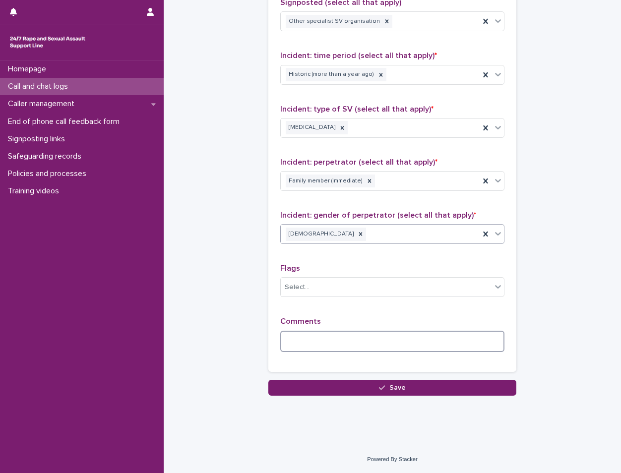
click at [334, 348] on textarea at bounding box center [392, 341] width 224 height 21
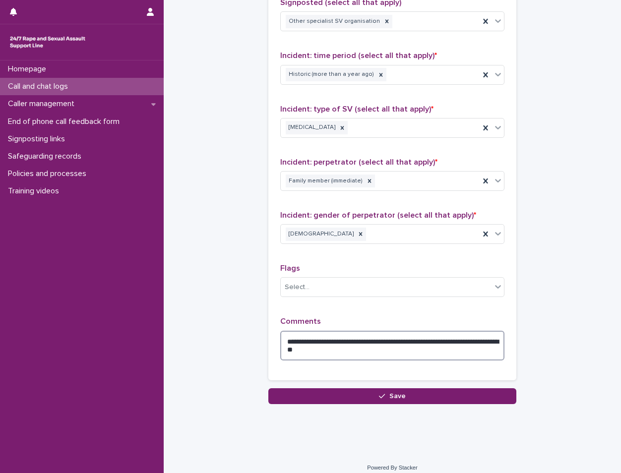
type textarea "**********"
click at [392, 368] on div "**********" at bounding box center [392, 156] width 248 height 447
click at [378, 312] on div "**********" at bounding box center [392, 156] width 224 height 423
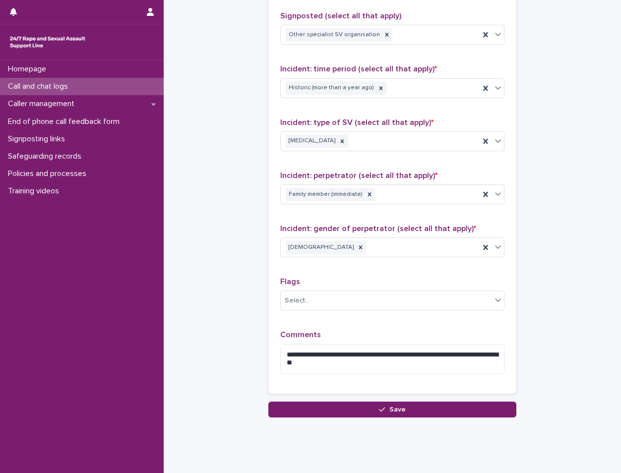
scroll to position [687, 0]
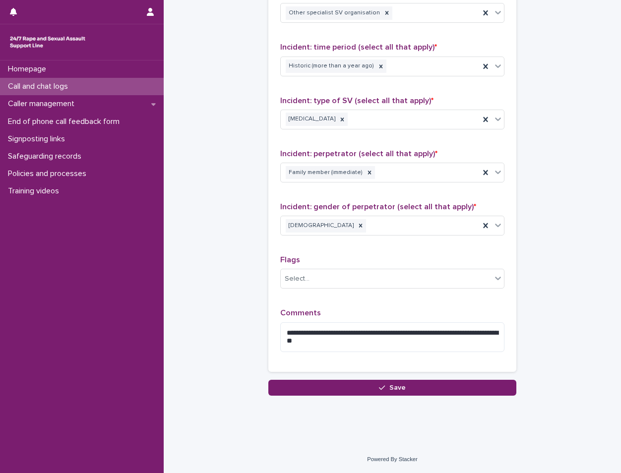
click at [389, 385] on span "Save" at bounding box center [397, 387] width 16 height 7
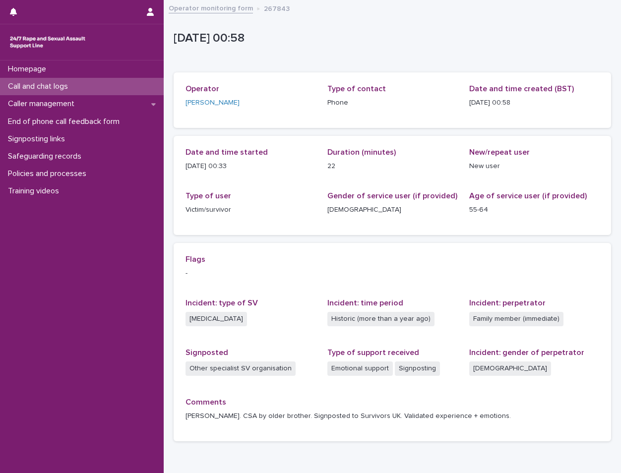
click at [101, 83] on div "Call and chat logs" at bounding box center [82, 86] width 164 height 17
